Goal: Transaction & Acquisition: Purchase product/service

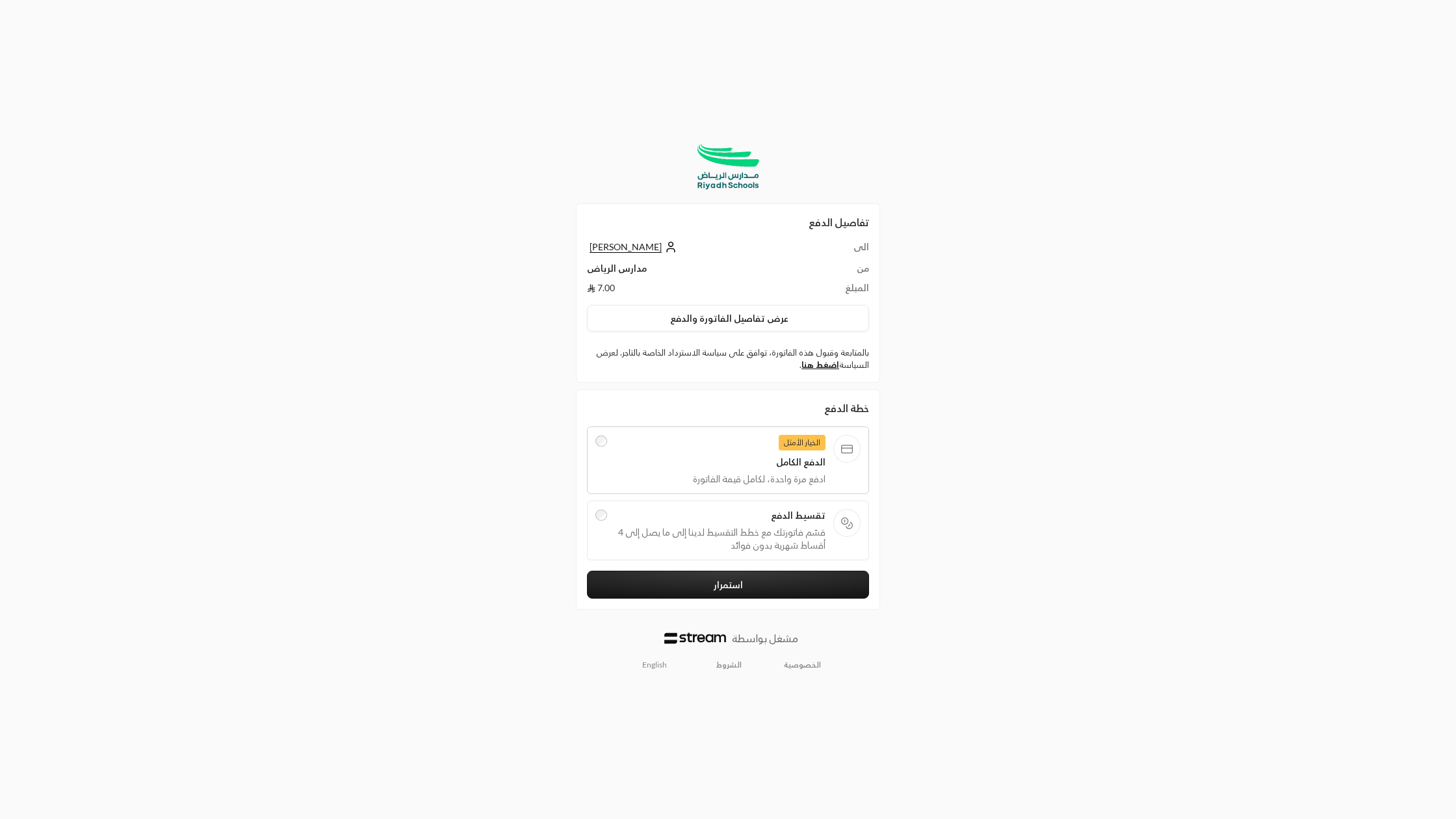
click at [648, 667] on link "English" at bounding box center [654, 665] width 39 height 21
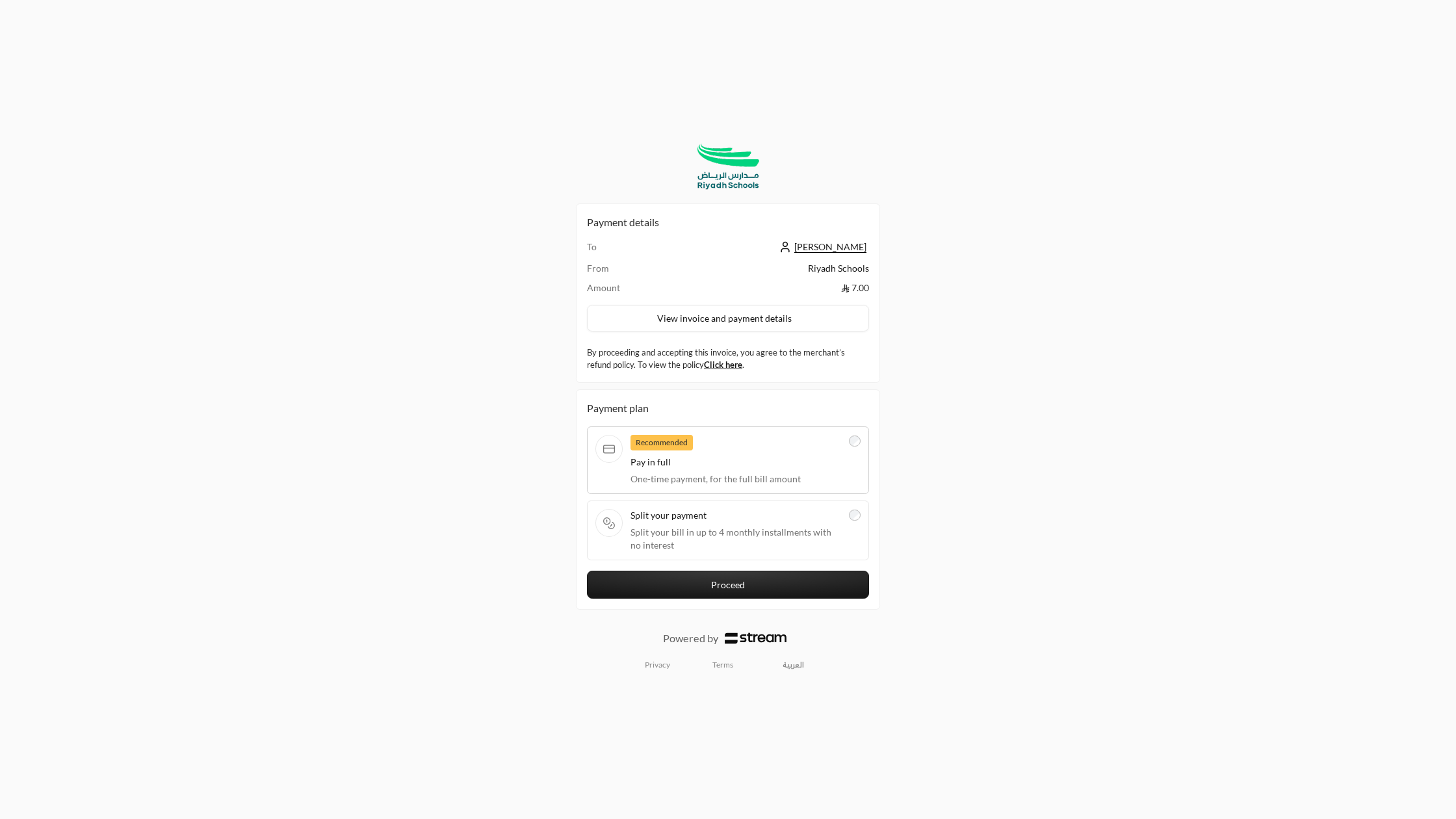
click at [748, 527] on span "Split your bill in up to 4 monthly installments with no interest" at bounding box center [735, 538] width 210 height 26
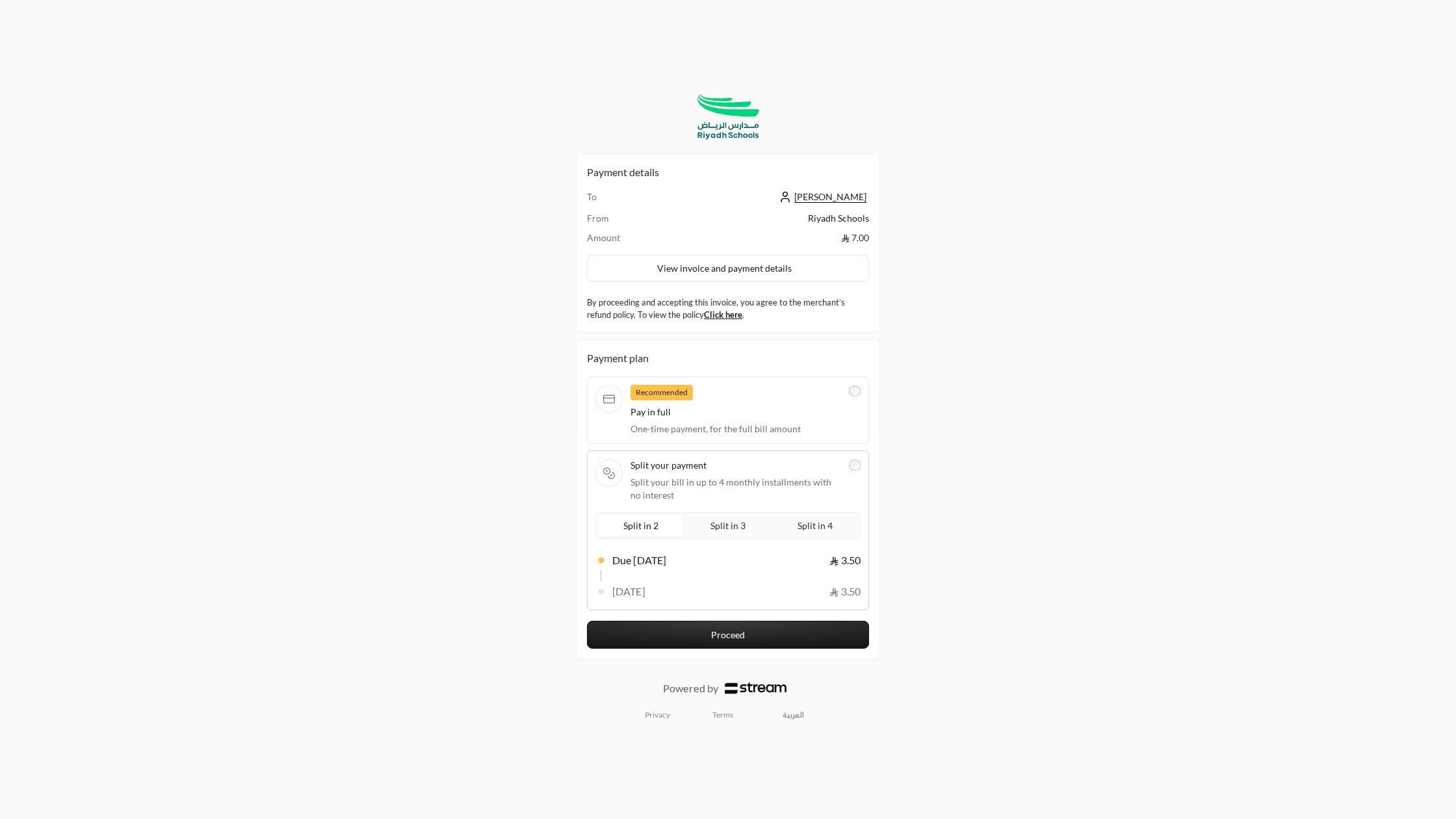
click at [847, 381] on div "Recommended Pay in full One-time payment, for the full bill amount" at bounding box center [728, 410] width 282 height 67
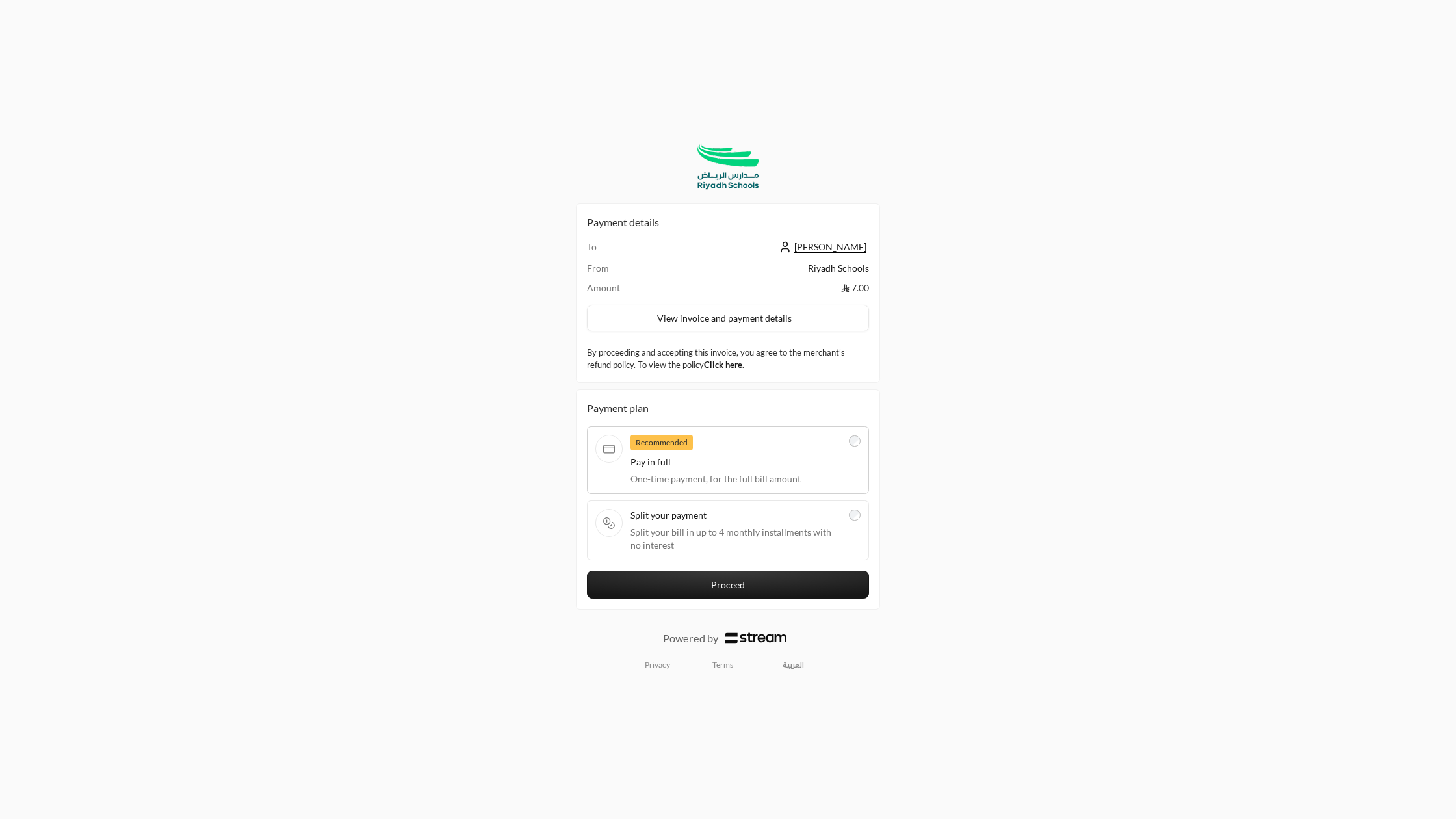
click at [654, 513] on span "Split your payment" at bounding box center [735, 516] width 210 height 13
click at [654, 513] on div "Split your payment Split your bill in up to 4 monthly installments with no inte…" at bounding box center [728, 530] width 265 height 43
click at [738, 518] on span "Split your payment" at bounding box center [735, 516] width 210 height 13
click at [738, 518] on div "Split your payment Split your bill in up to 4 monthly installments with no inte…" at bounding box center [728, 530] width 265 height 43
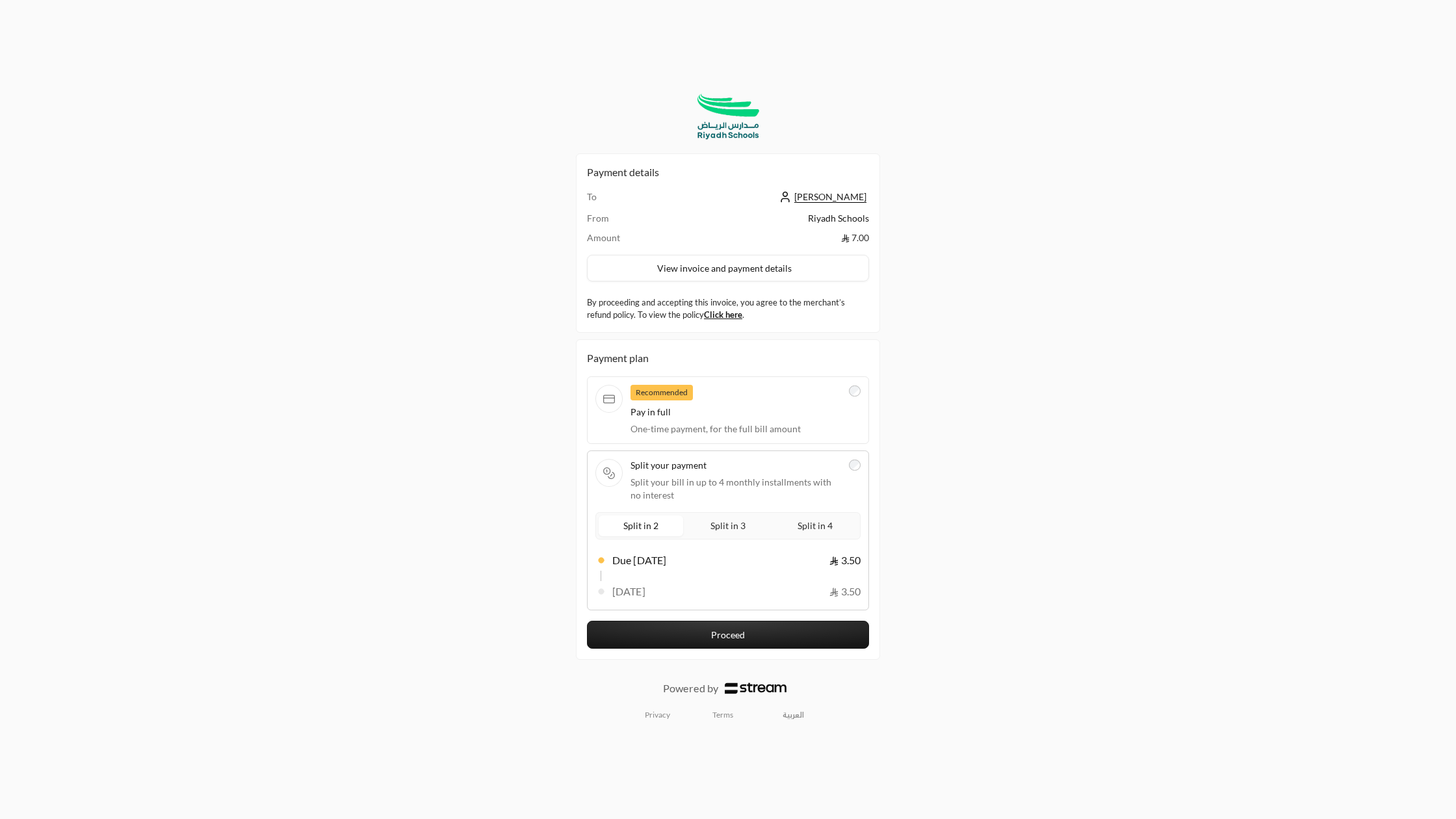
click at [841, 385] on label "Recommended Pay in full One-time payment, for the full bill amount" at bounding box center [728, 411] width 265 height 51
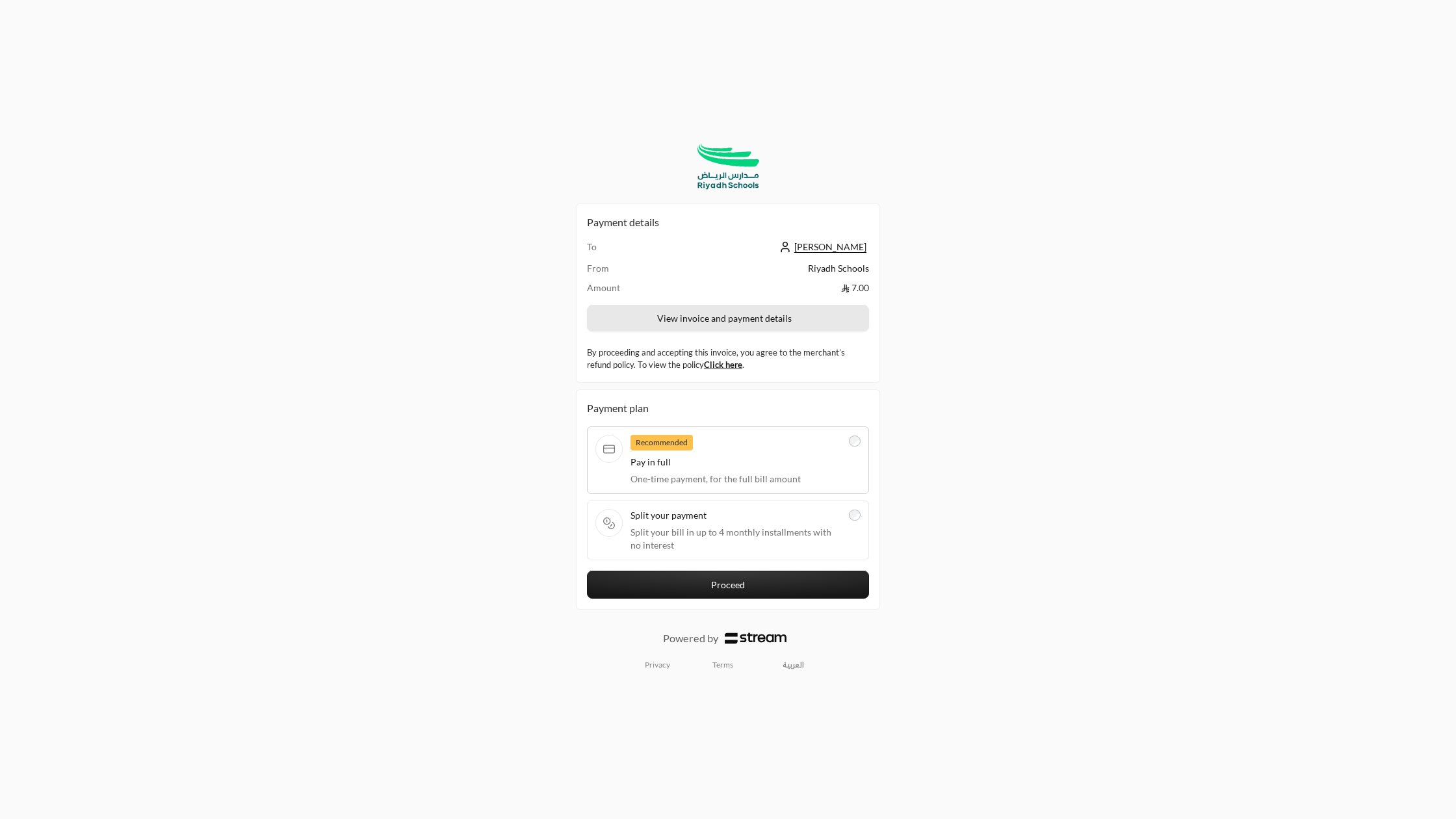
click at [781, 323] on button "View invoice and payment details" at bounding box center [728, 319] width 282 height 27
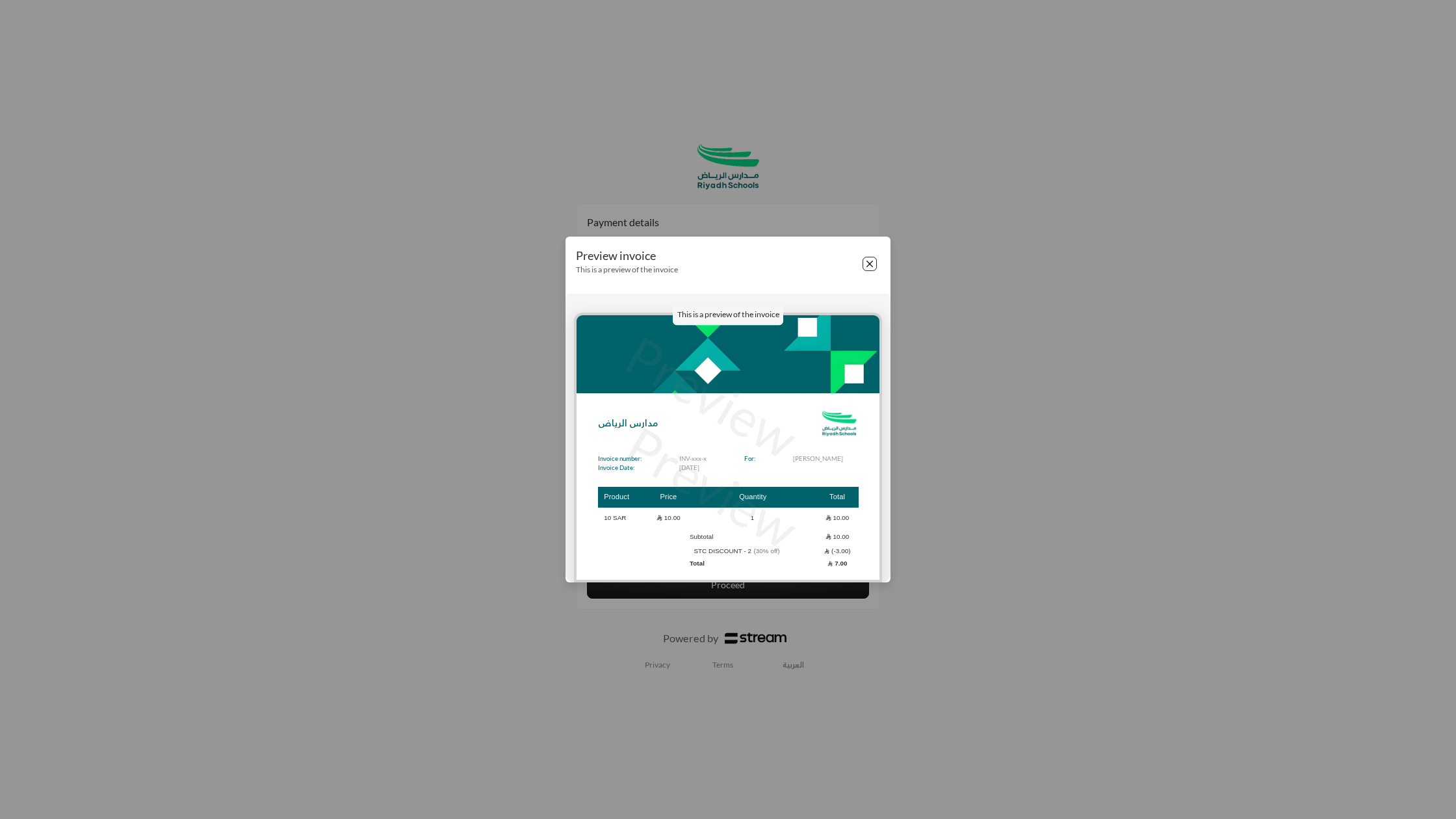
click at [874, 267] on button "Close" at bounding box center [870, 264] width 15 height 15
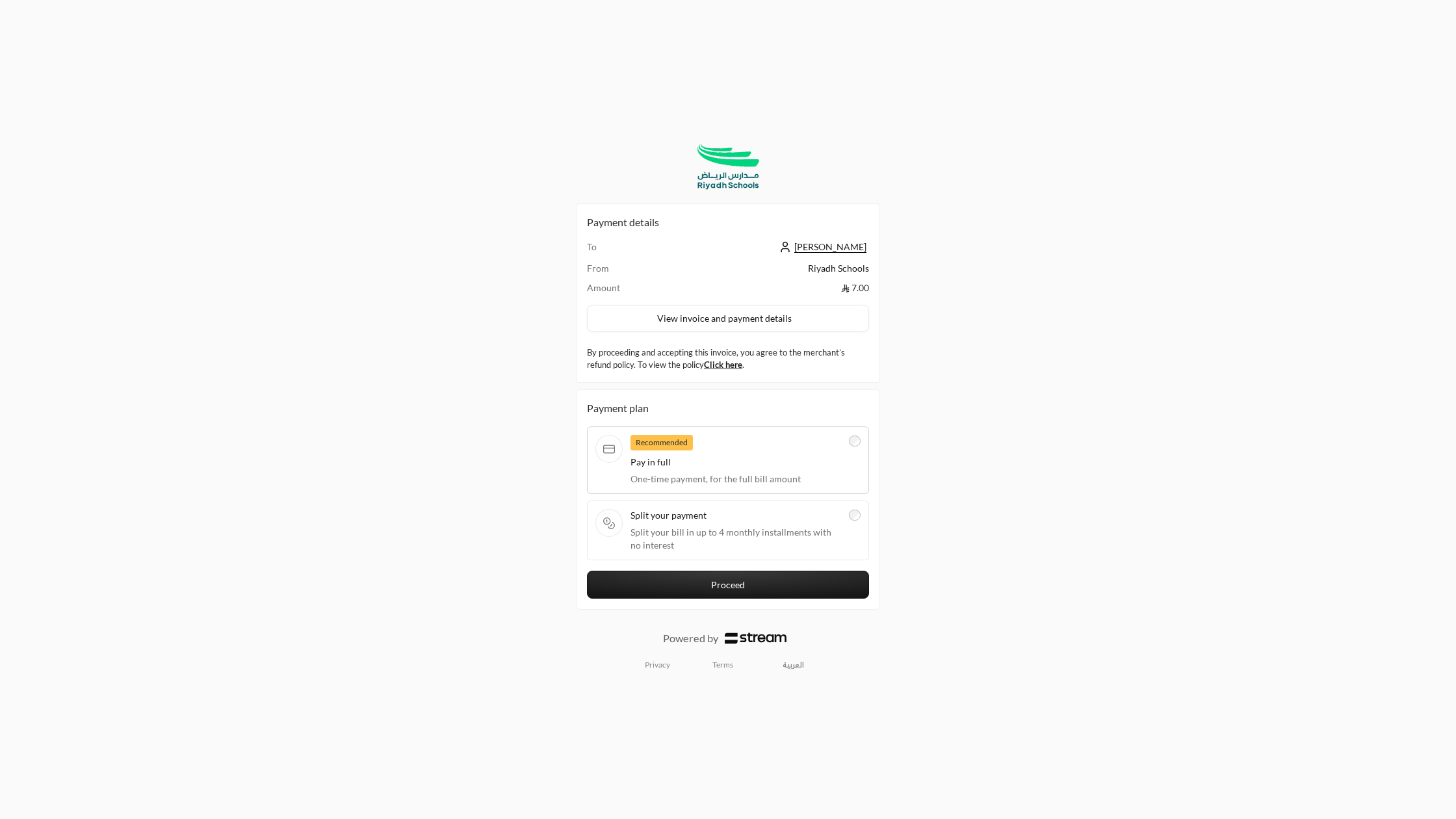
click at [773, 530] on span "Split your bill in up to 4 monthly installments with no interest" at bounding box center [735, 538] width 210 height 26
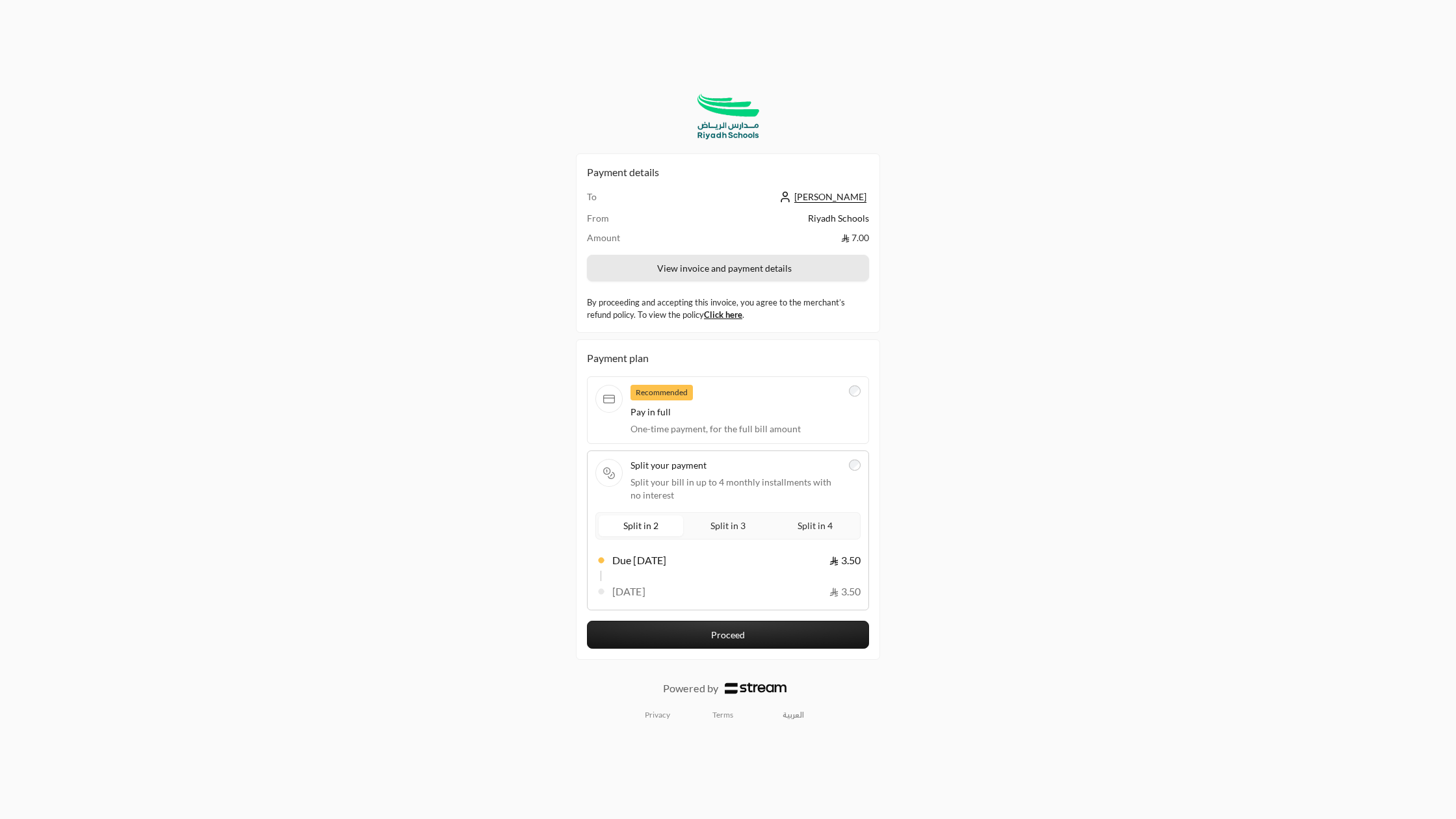
click at [757, 269] on button "View invoice and payment details" at bounding box center [728, 269] width 282 height 27
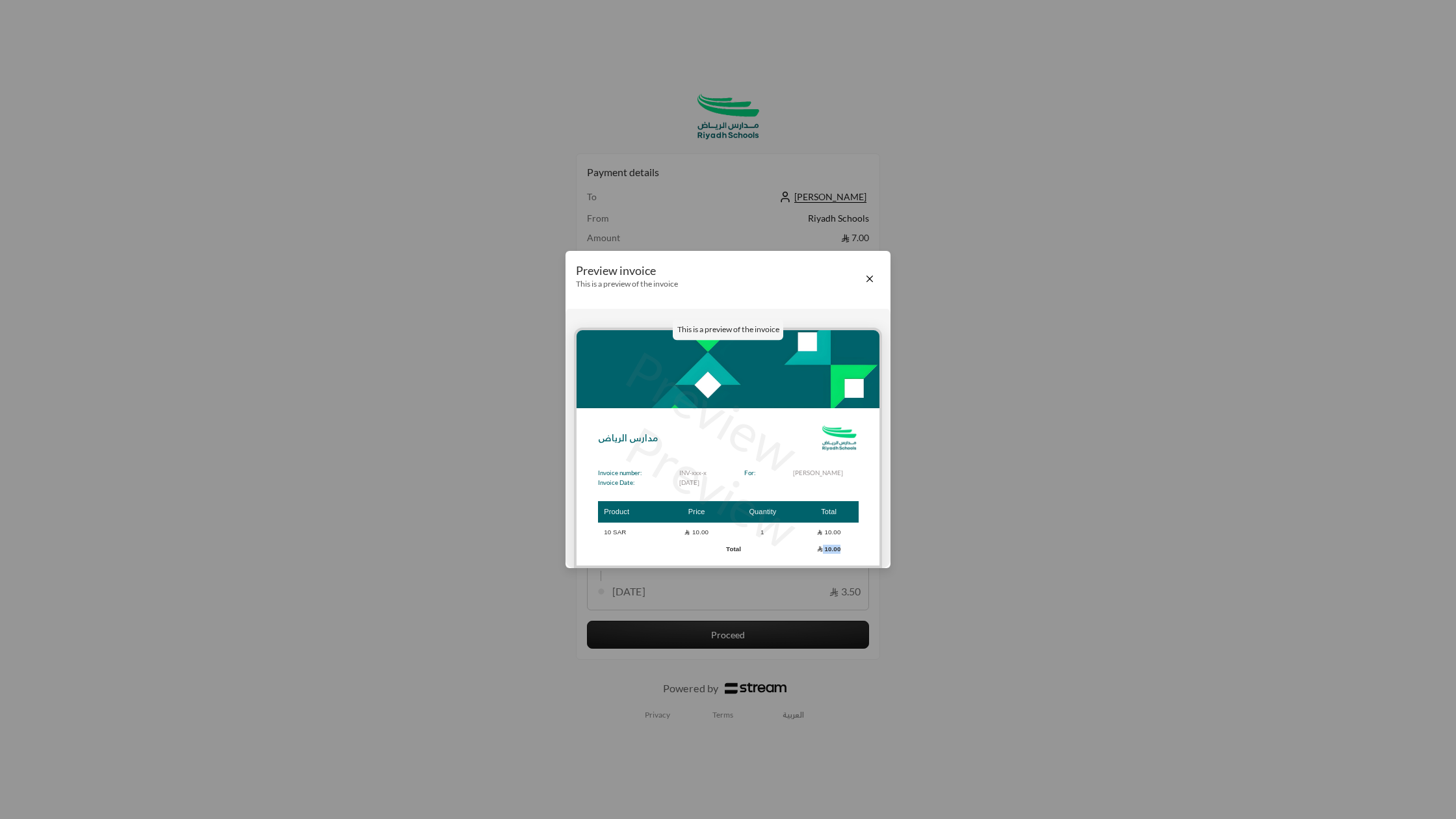
drag, startPoint x: 816, startPoint y: 551, endPoint x: 855, endPoint y: 546, distance: 39.3
click at [855, 546] on td "10.00" at bounding box center [829, 548] width 59 height 13
click at [948, 470] on div "Preview invoice This is a preview of the invoice This is a preview of the invoi…" at bounding box center [728, 409] width 1456 height 819
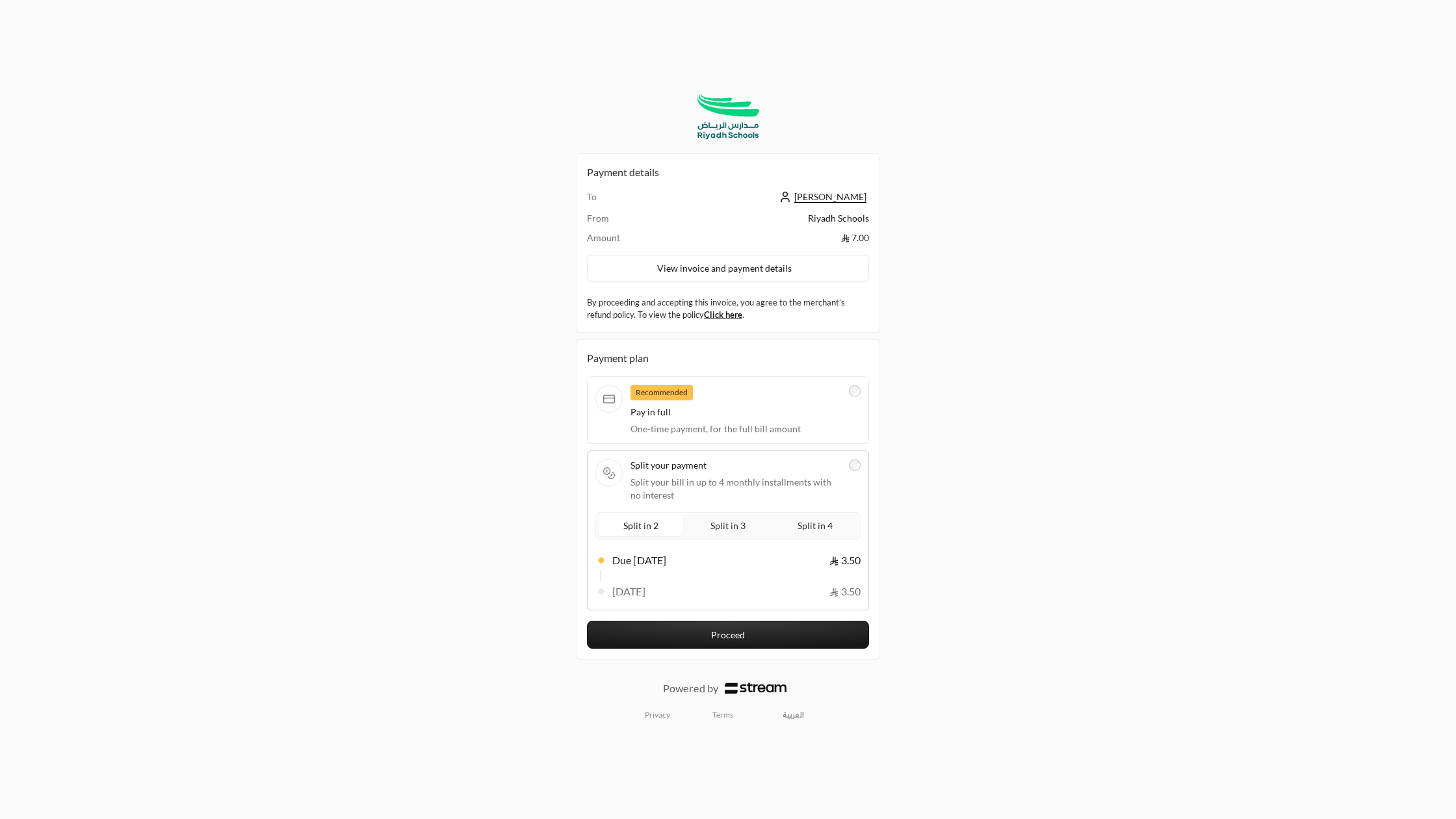
click at [823, 404] on div "Recommended Pay in full One-time payment, for the full bill amount" at bounding box center [735, 411] width 210 height 51
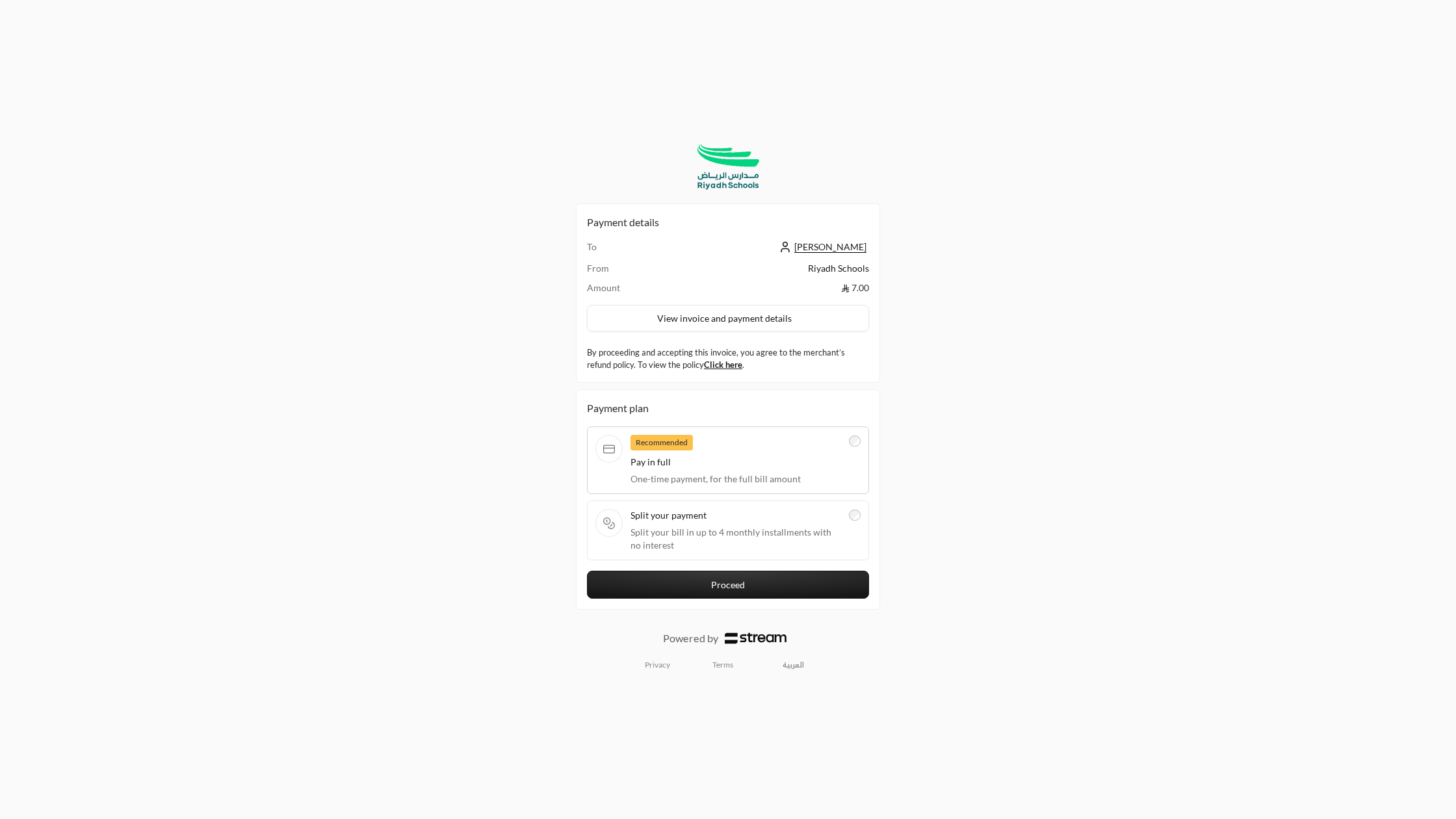
click at [809, 523] on div "Split your payment Split your bill in up to 4 monthly installments with no inte…" at bounding box center [735, 530] width 210 height 43
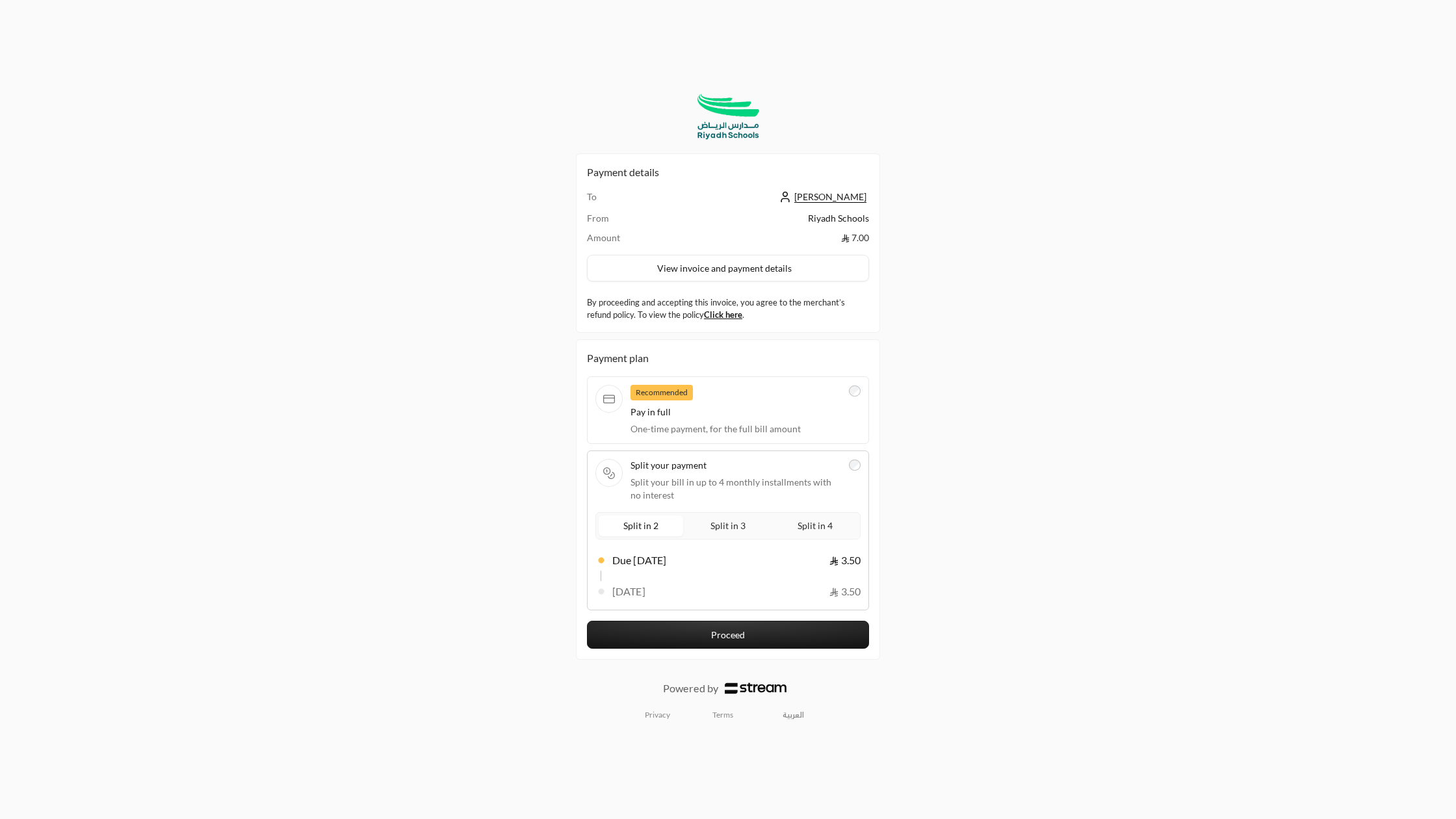
click at [745, 254] on div "To ابراهيم الدليقان From Riyadh Schools Amount 7.00 View invoice and payment de…" at bounding box center [728, 256] width 282 height 131
click at [743, 262] on button "View invoice and payment details" at bounding box center [728, 269] width 282 height 27
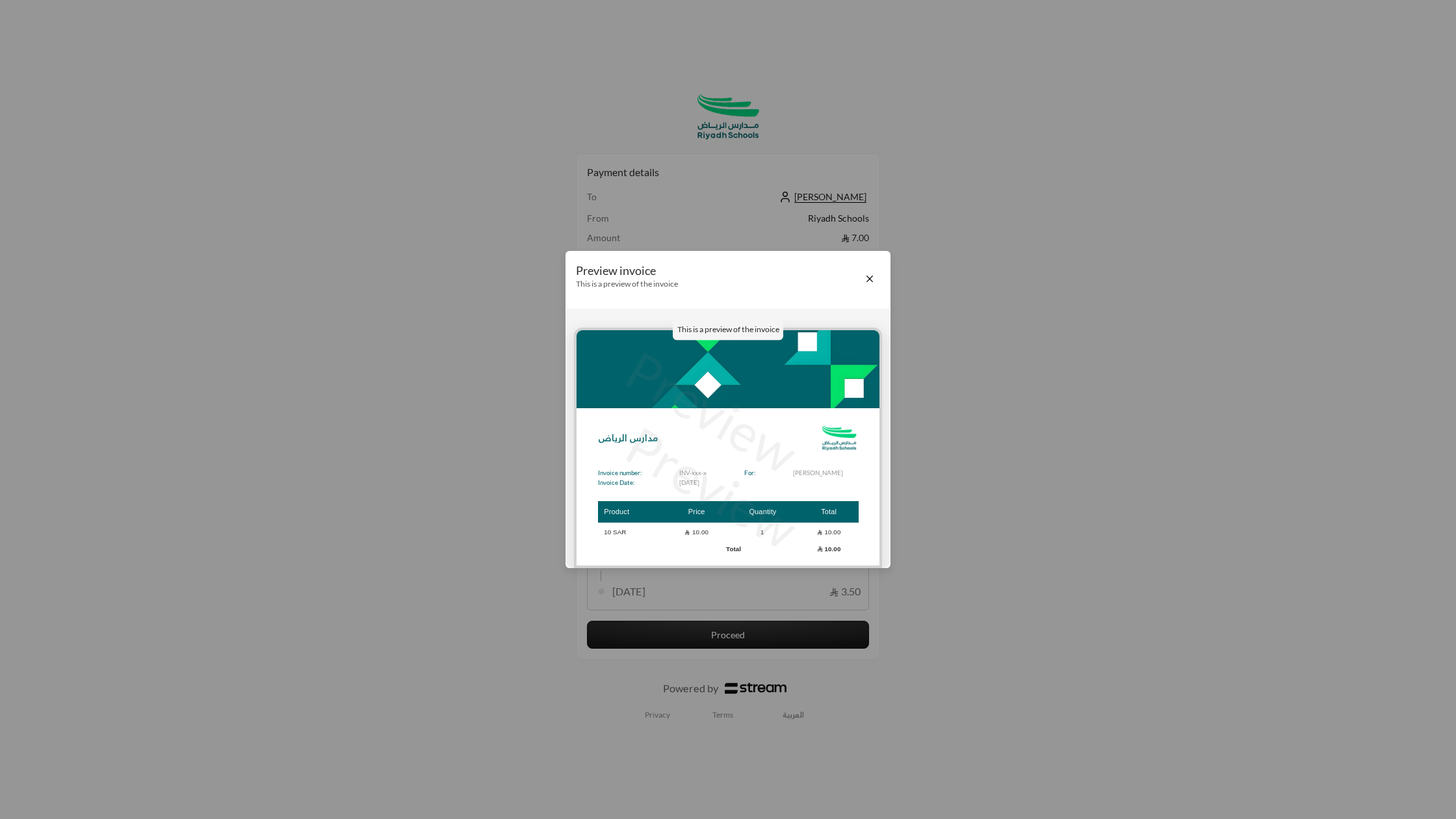
click at [878, 276] on div "Preview invoice This is a preview of the invoice" at bounding box center [728, 278] width 325 height 56
click at [871, 281] on button "Close" at bounding box center [870, 279] width 15 height 15
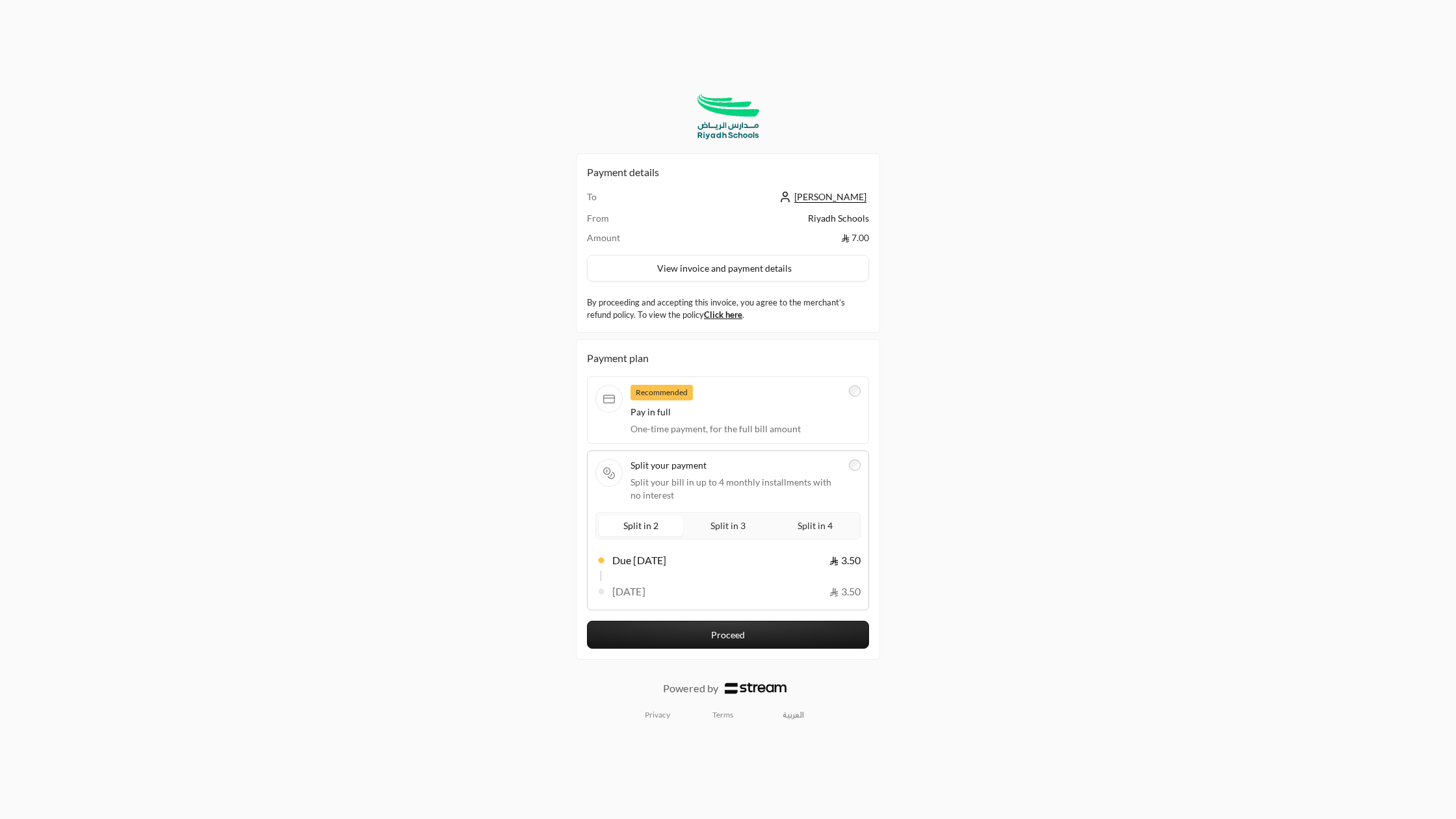
click at [705, 524] on label "Split in 3" at bounding box center [728, 526] width 85 height 21
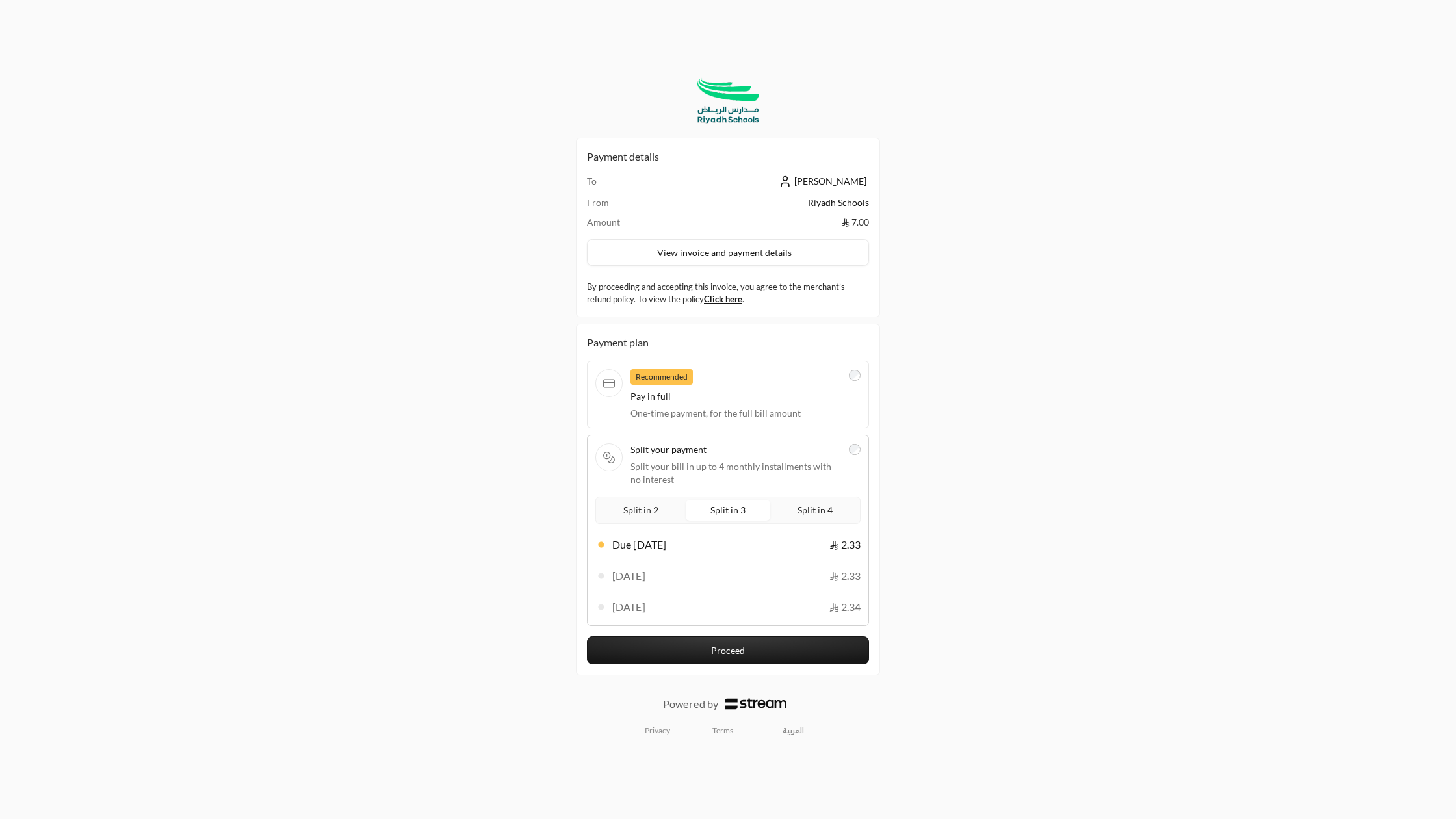
click at [800, 511] on span "Split in 4" at bounding box center [815, 510] width 40 height 16
